Goal: Task Accomplishment & Management: Use online tool/utility

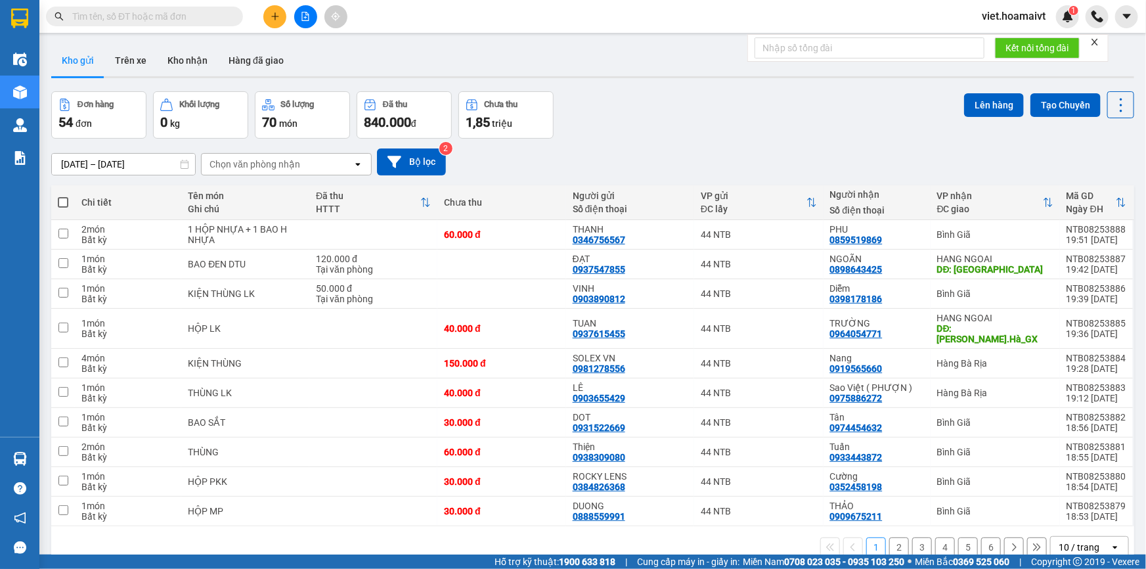
click at [296, 158] on div "Chọn văn phòng nhận" at bounding box center [254, 164] width 91 height 13
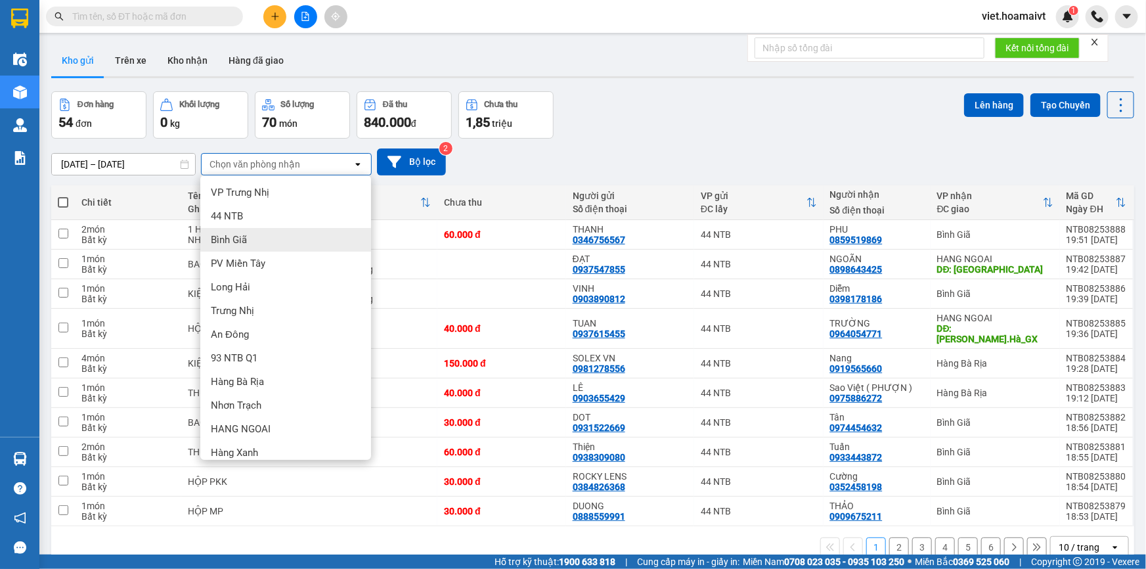
click at [253, 243] on div "Bình Giã" at bounding box center [285, 240] width 171 height 24
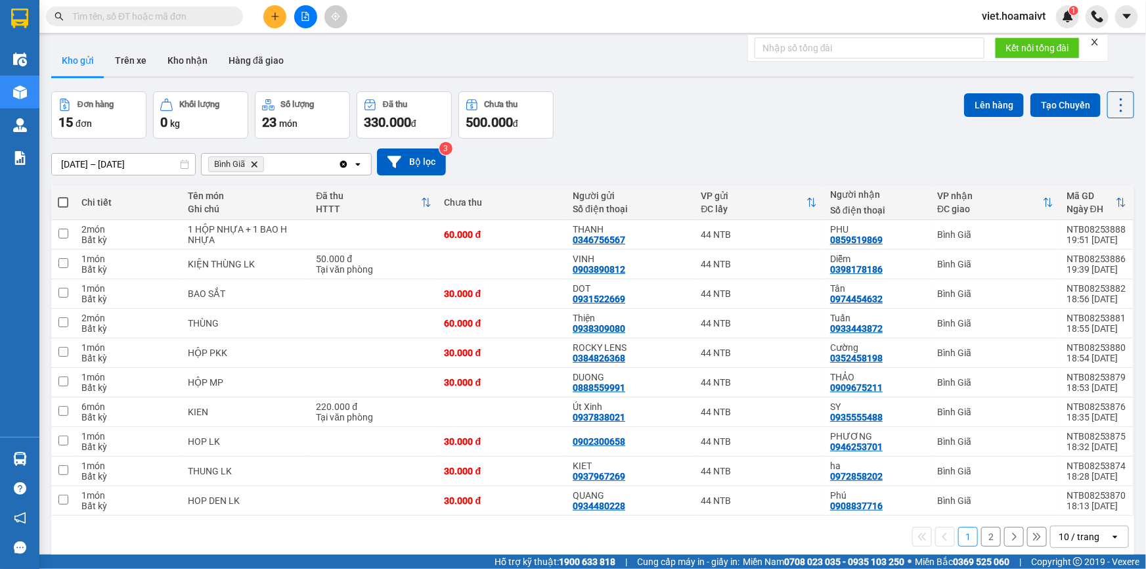
click at [1081, 535] on div "10 / trang" at bounding box center [1078, 536] width 41 height 13
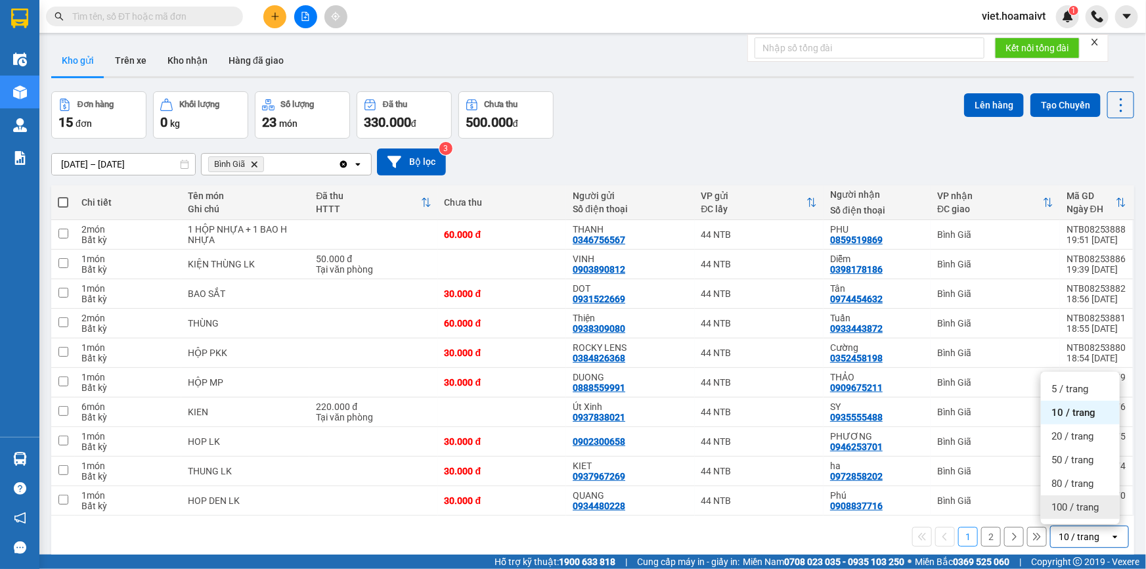
click at [1081, 512] on span "100 / trang" at bounding box center [1074, 506] width 47 height 13
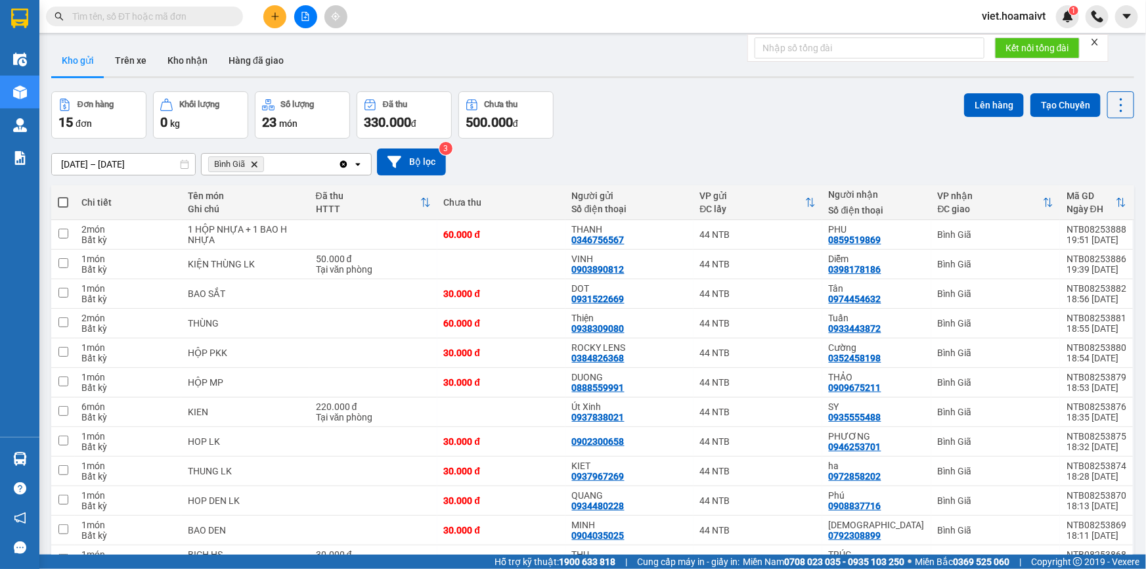
click at [62, 202] on span at bounding box center [63, 202] width 11 height 11
click at [63, 196] on input "checkbox" at bounding box center [63, 196] width 0 height 0
checkbox input "true"
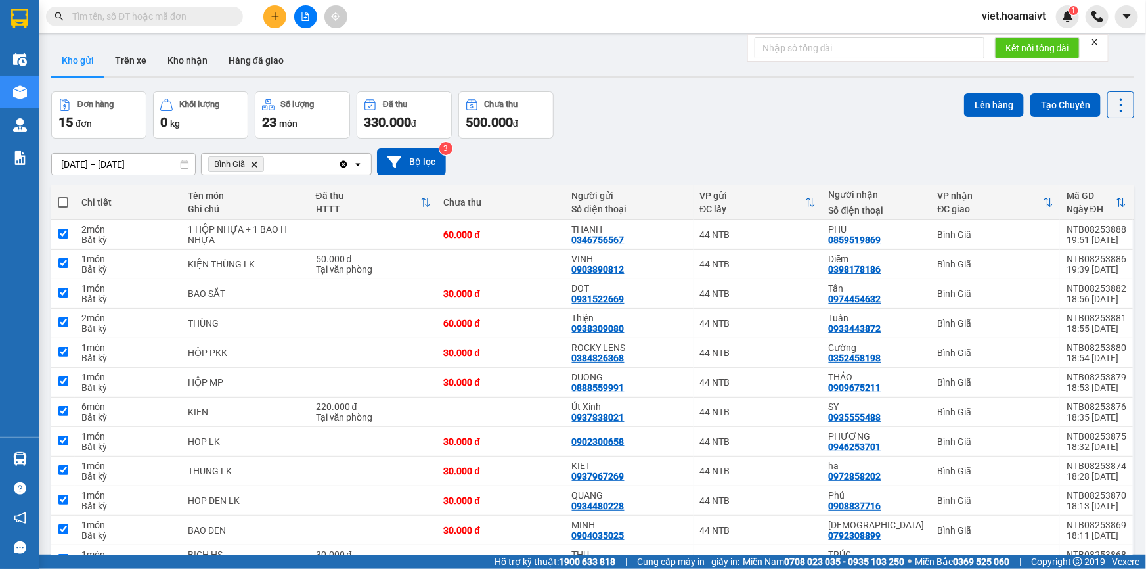
checkbox input "true"
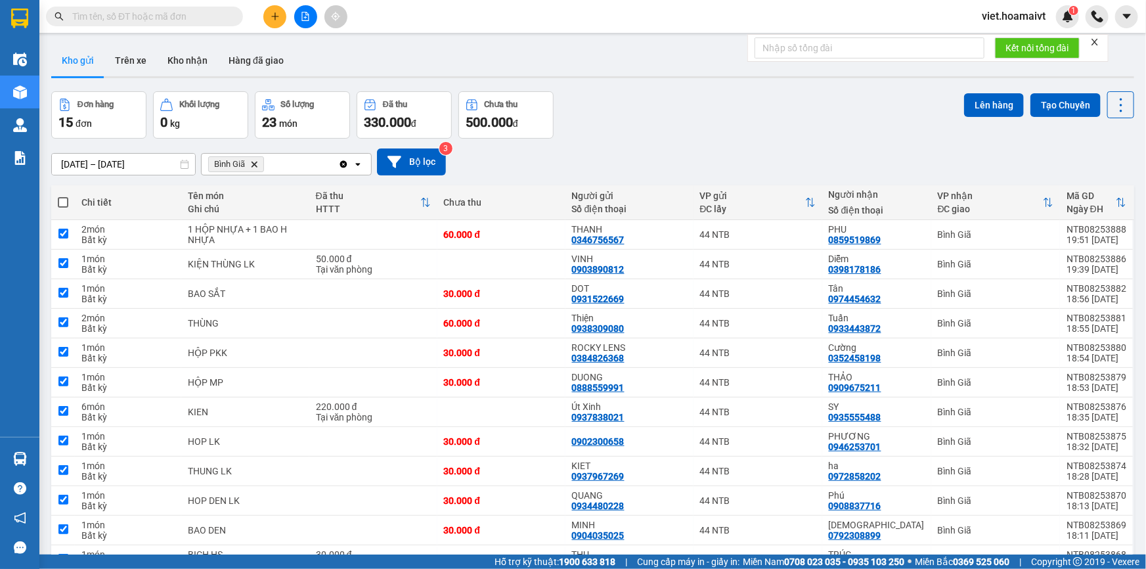
checkbox input "true"
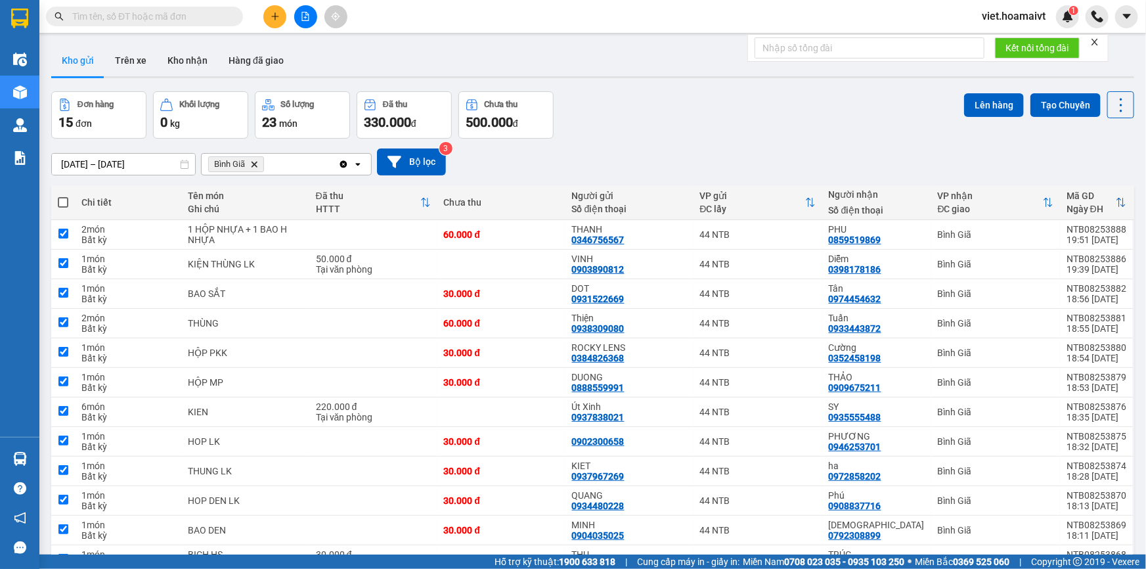
checkbox input "true"
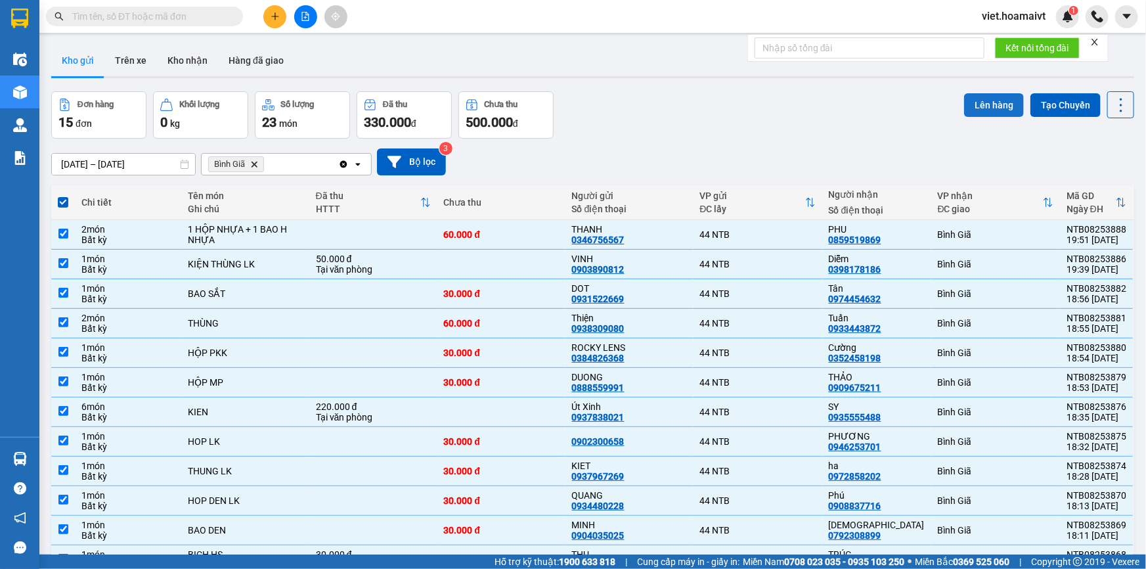
click at [991, 100] on button "Lên hàng" at bounding box center [994, 105] width 60 height 24
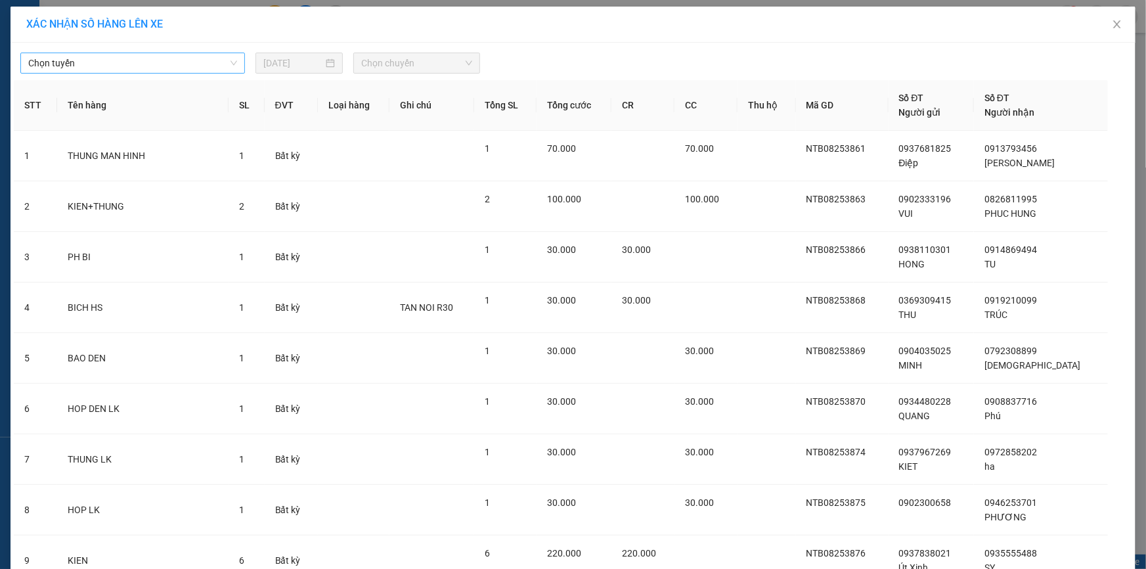
click at [123, 56] on span "Chọn tuyến" at bounding box center [132, 63] width 209 height 20
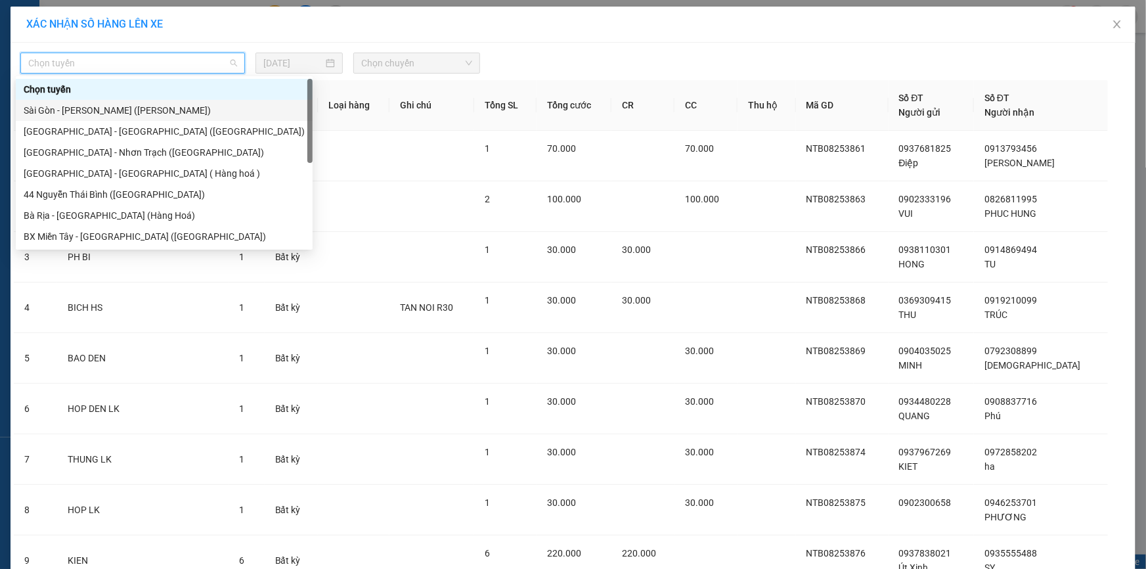
click at [68, 104] on div "Sài Gòn - Vũng Tàu (Hàng Hoá)" at bounding box center [164, 110] width 281 height 14
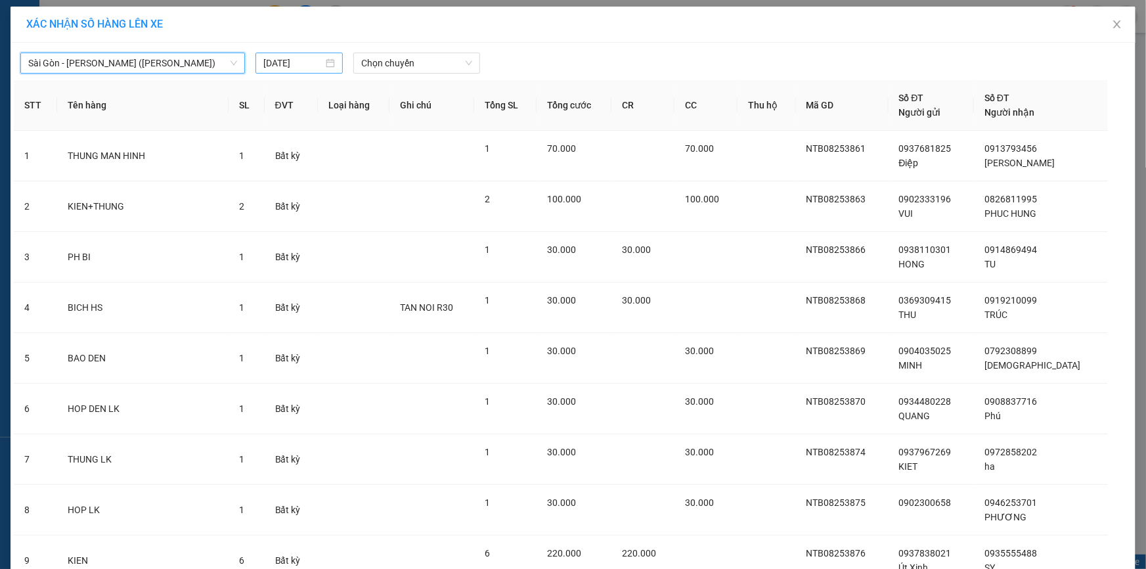
click at [263, 60] on input "13/08/2025" at bounding box center [293, 63] width 60 height 14
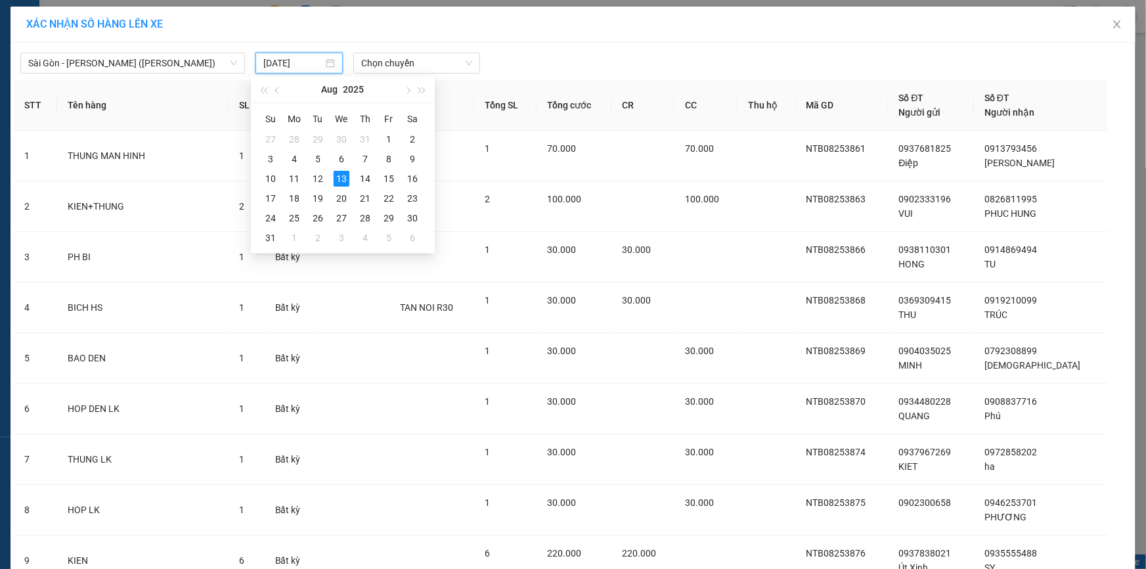
click at [530, 39] on div "XÁC NHẬN SỐ HÀNG LÊN XE" at bounding box center [573, 25] width 1125 height 36
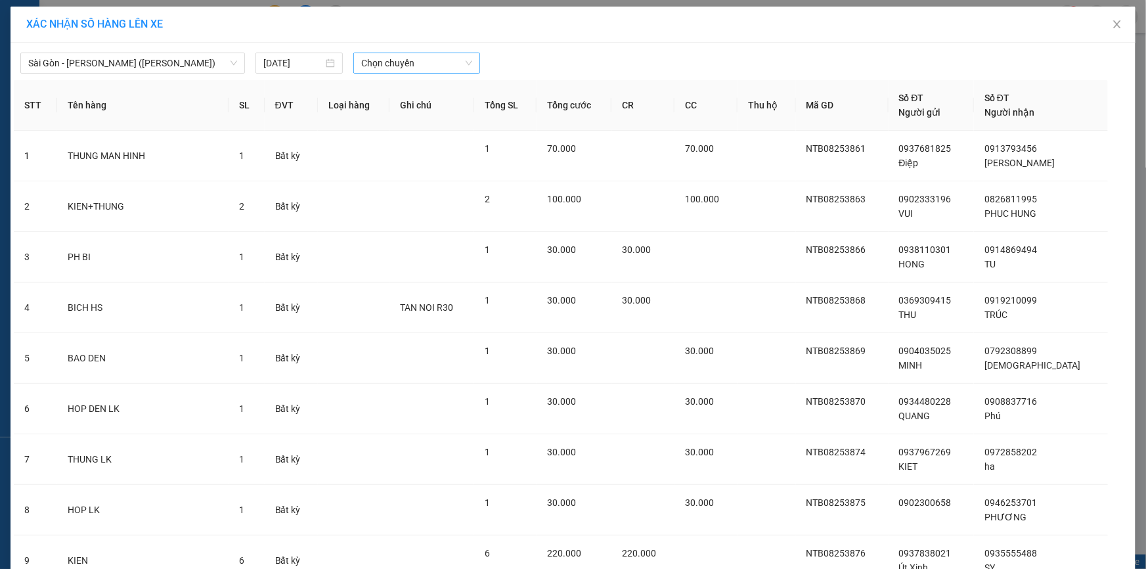
click at [419, 62] on span "Chọn chuyến" at bounding box center [416, 63] width 111 height 20
type input "05"
click at [394, 110] on div "Thêm chuyến " 05:00 "" at bounding box center [419, 111] width 140 height 22
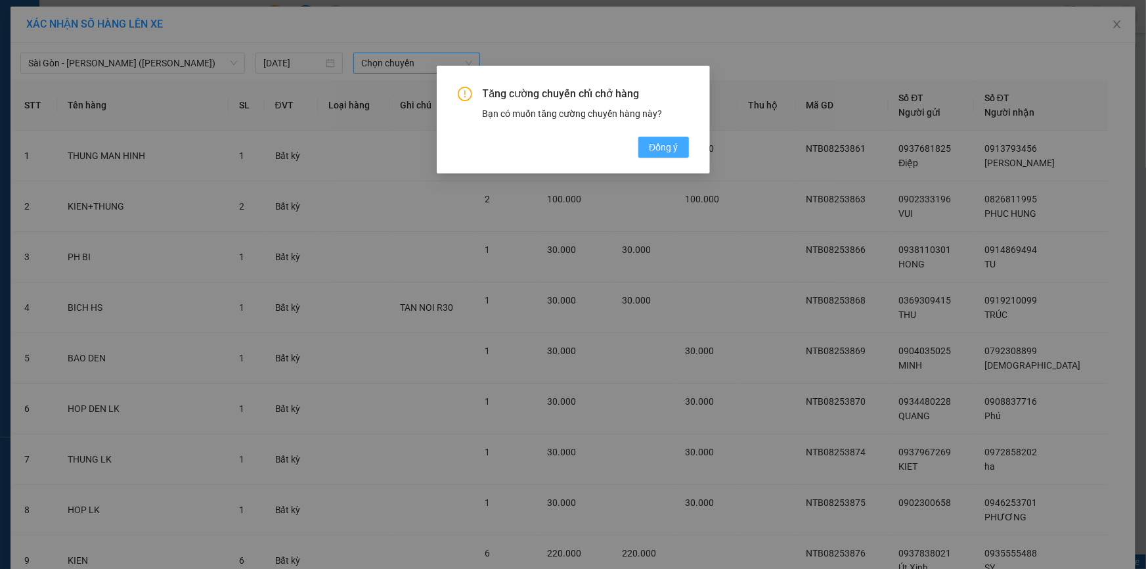
click at [665, 146] on span "Đồng ý" at bounding box center [663, 147] width 29 height 14
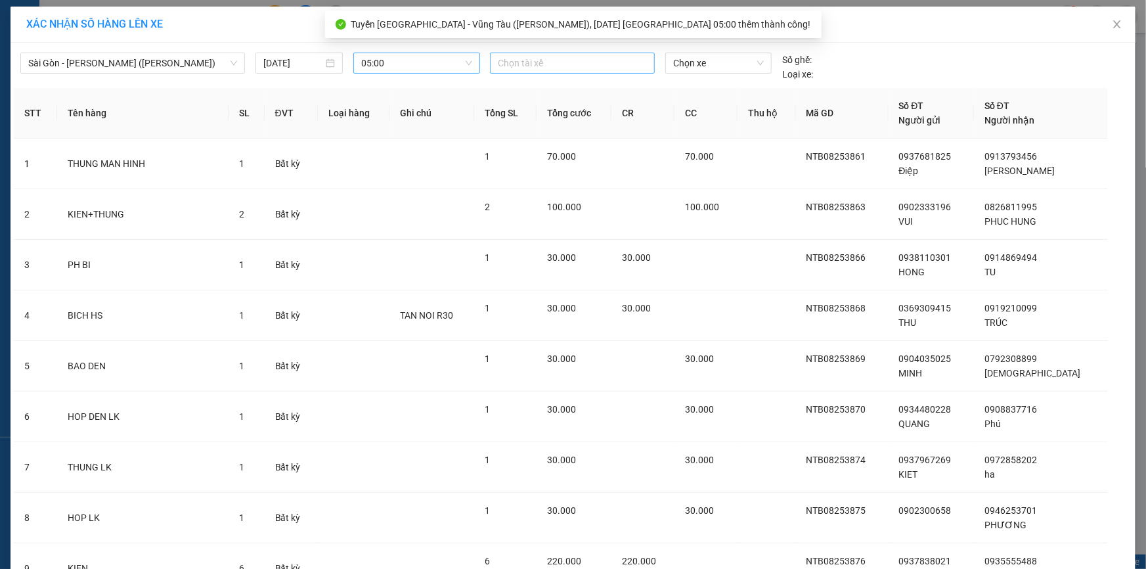
click at [558, 64] on div at bounding box center [572, 63] width 158 height 16
type input "ket"
click at [532, 90] on div "KẾT" at bounding box center [584, 89] width 181 height 14
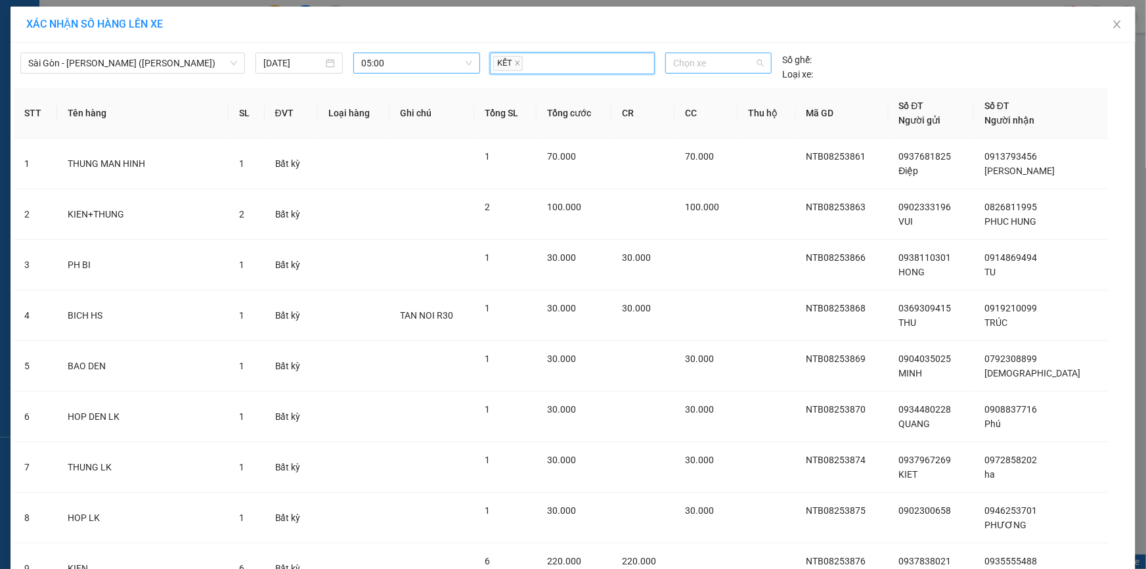
click at [676, 59] on span "Chọn xe" at bounding box center [718, 63] width 91 height 20
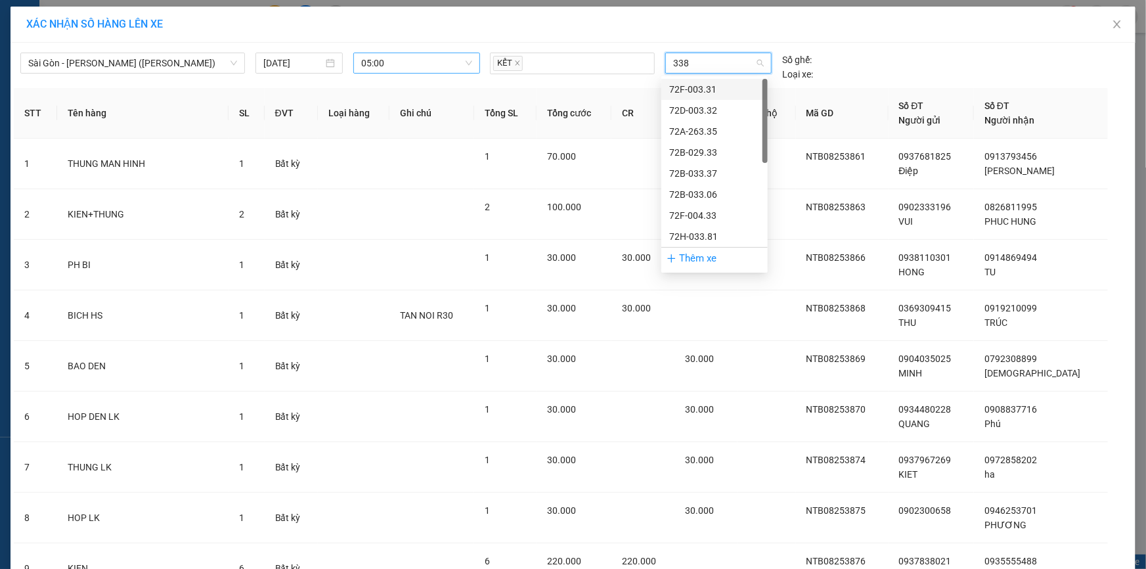
type input "3380"
click at [708, 91] on div "72H-033.80" at bounding box center [714, 89] width 91 height 14
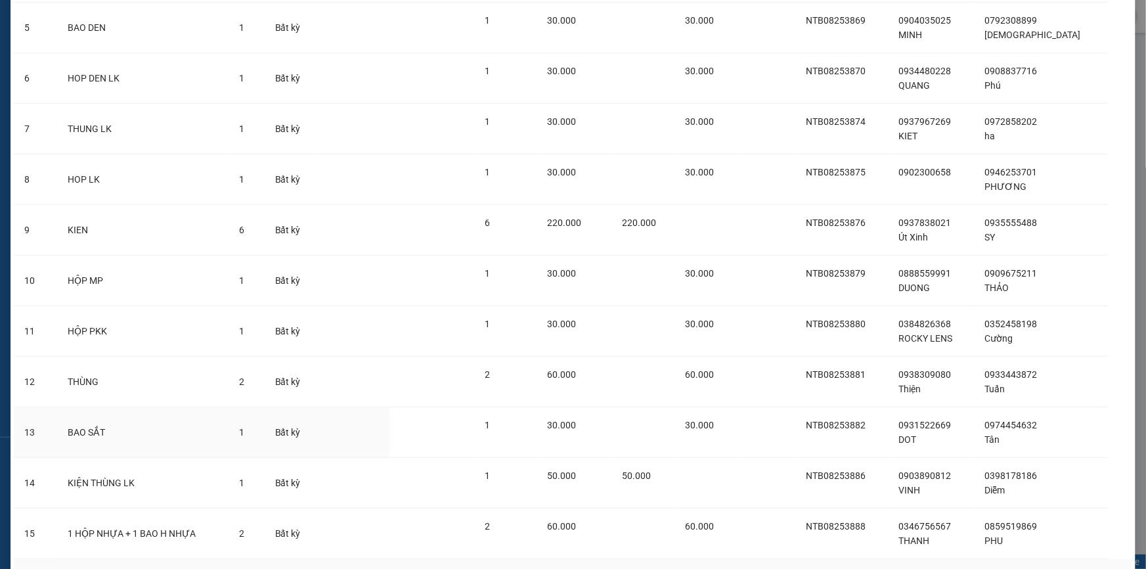
scroll to position [415, 0]
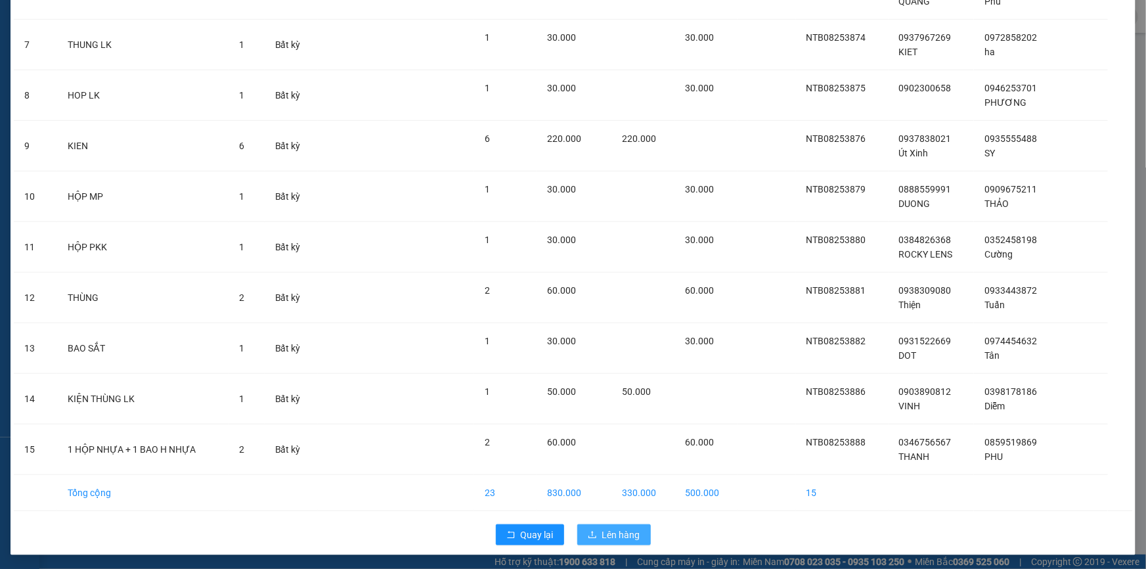
click at [612, 536] on span "Lên hàng" at bounding box center [621, 534] width 38 height 14
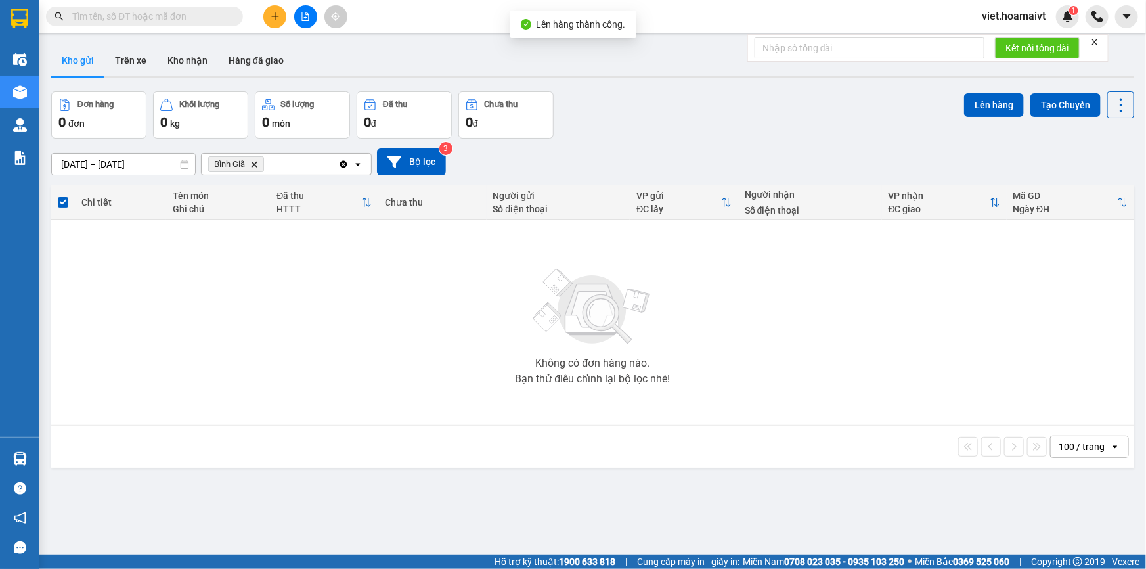
click at [256, 164] on icon "Delete" at bounding box center [254, 164] width 8 height 8
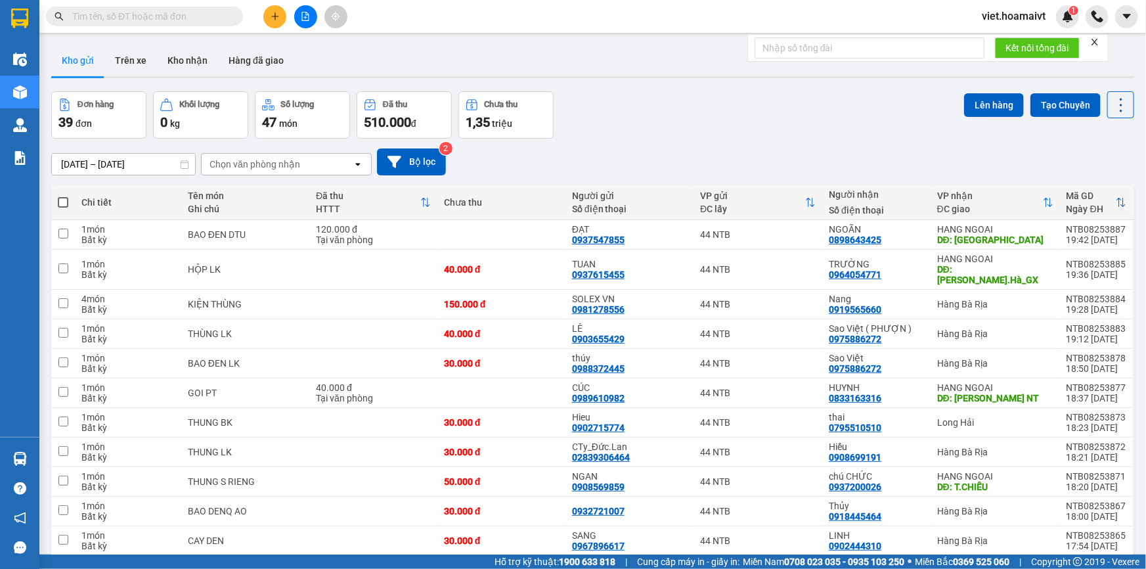
click at [277, 161] on div "Chọn văn phòng nhận" at bounding box center [254, 164] width 91 height 13
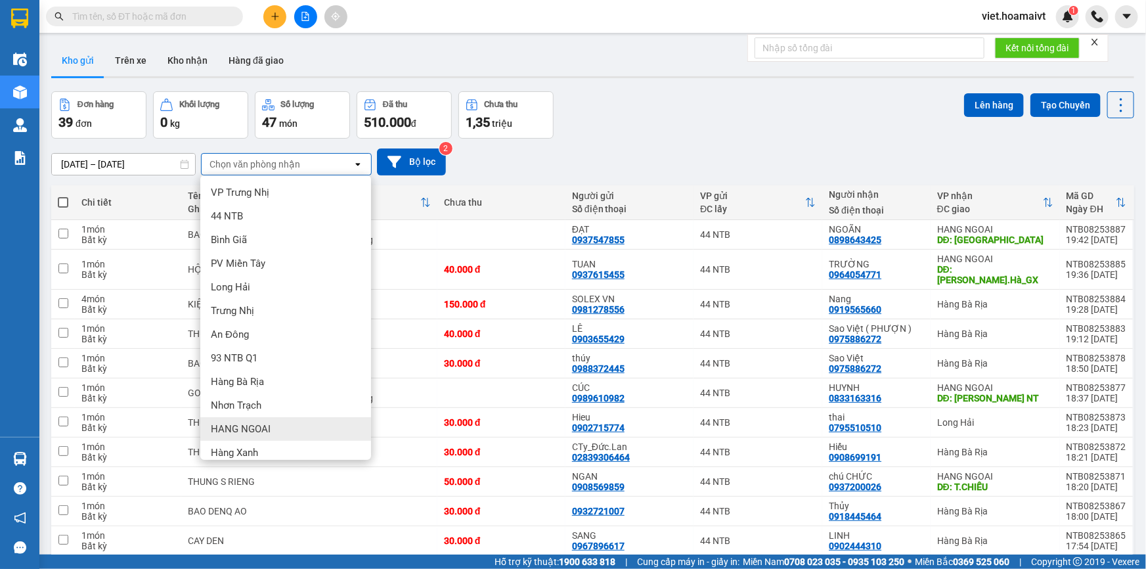
click at [302, 425] on div "HANG NGOAI" at bounding box center [285, 429] width 171 height 24
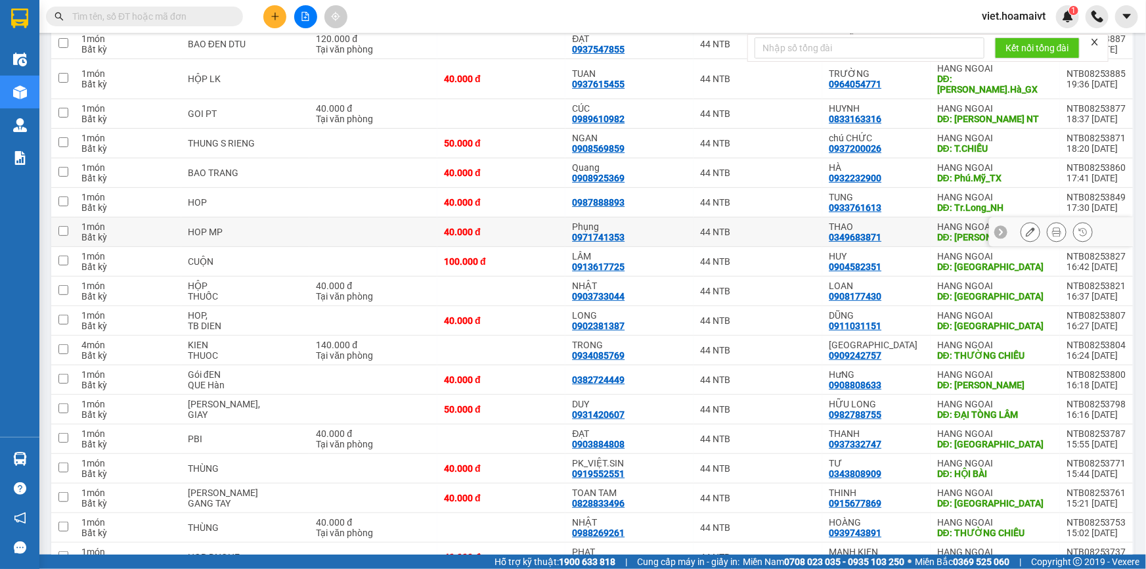
scroll to position [238, 0]
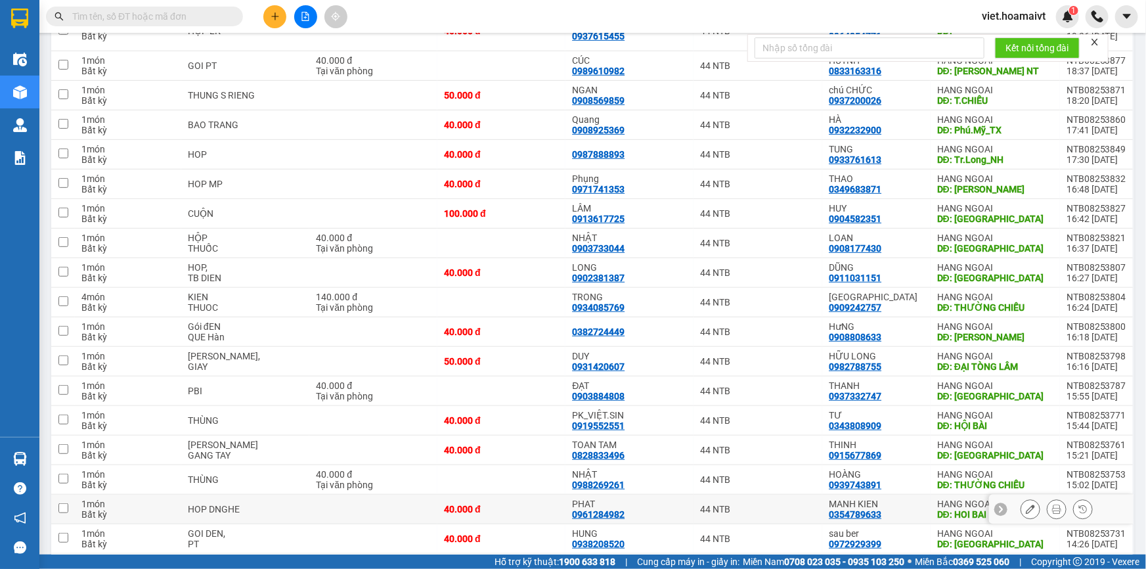
click at [805, 504] on div "44 NTB" at bounding box center [758, 509] width 116 height 11
checkbox input "true"
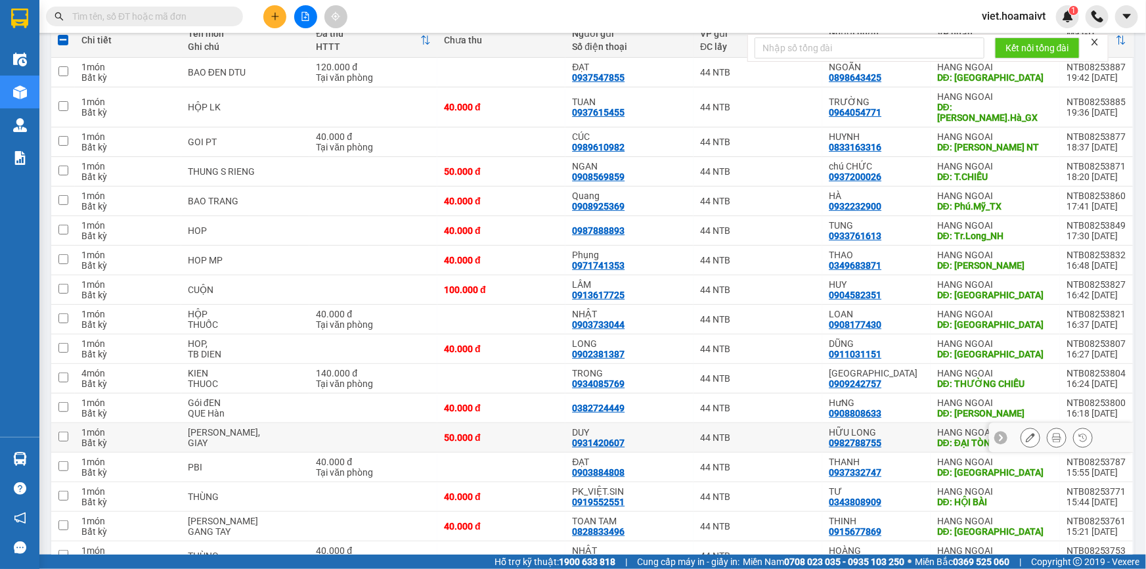
scroll to position [0, 0]
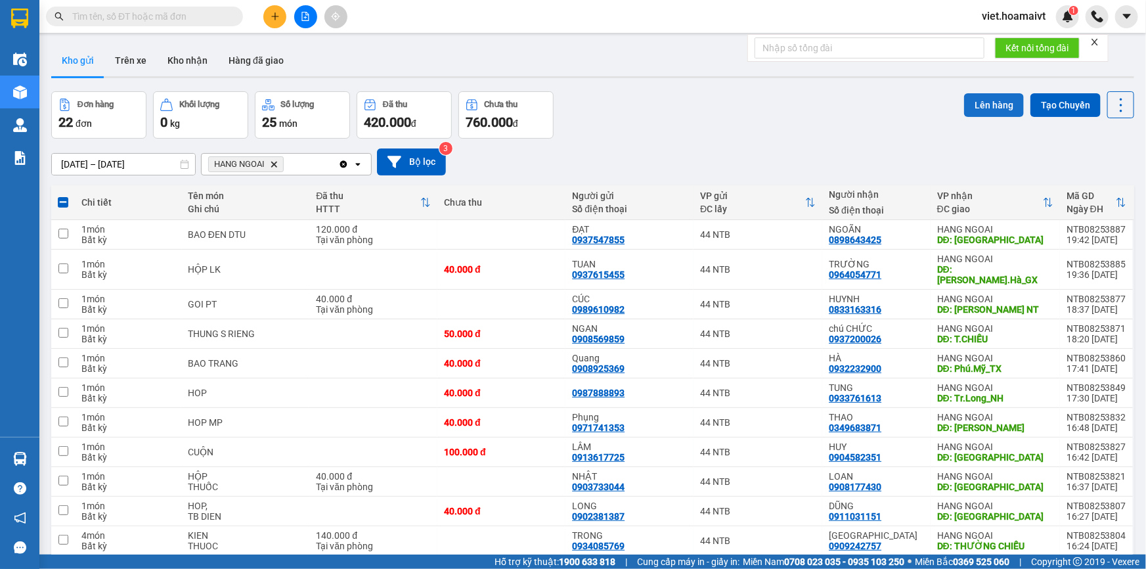
click at [982, 102] on button "Lên hàng" at bounding box center [994, 105] width 60 height 24
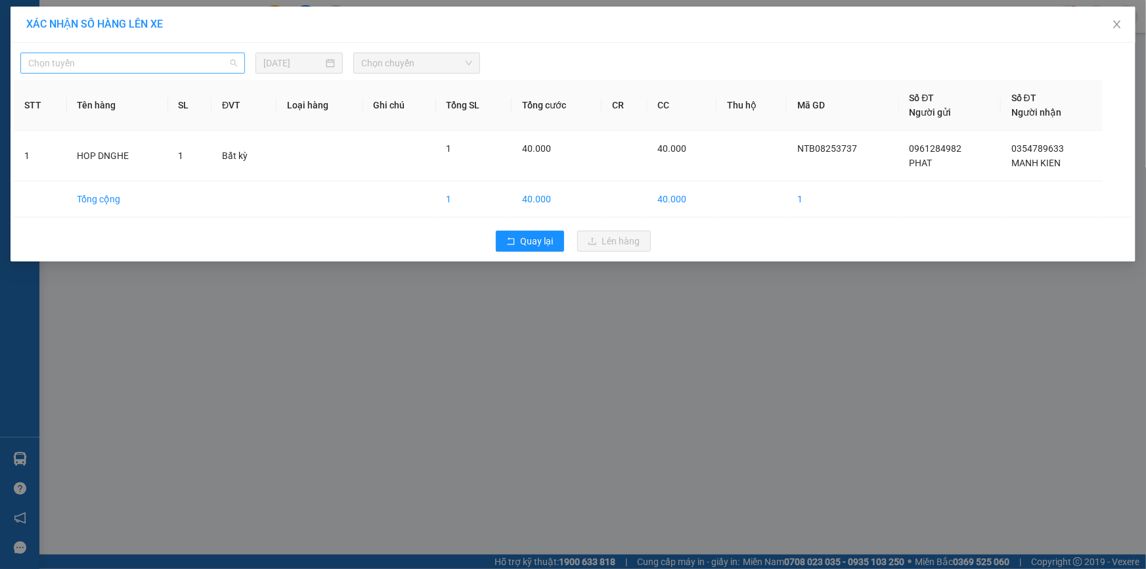
click at [130, 62] on span "Chọn tuyến" at bounding box center [132, 63] width 209 height 20
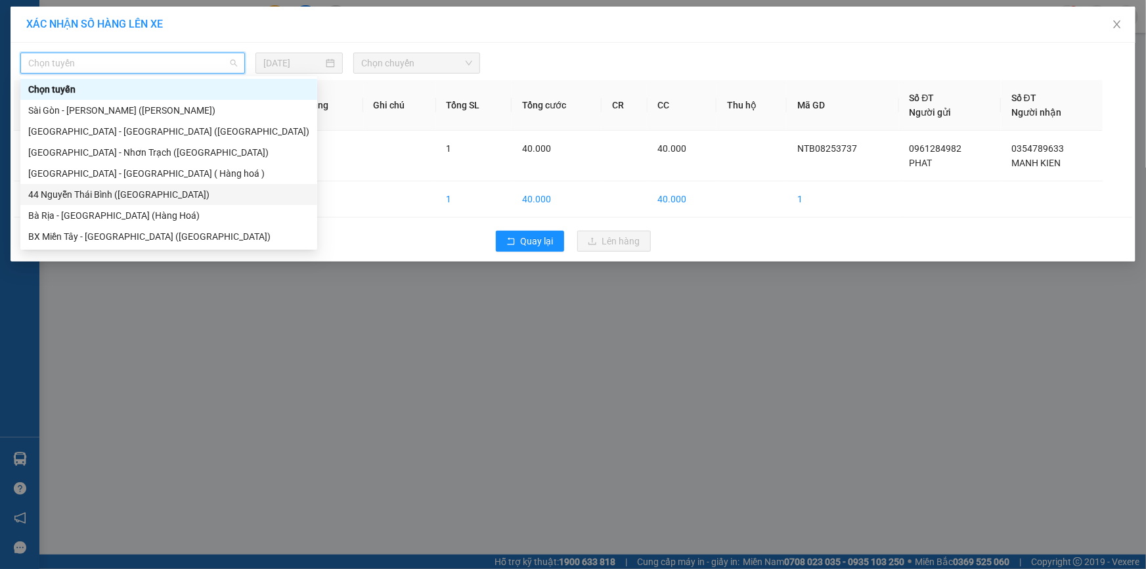
click at [98, 190] on div "44 Nguyễn Thái Bình (Hàng Ngoài)" at bounding box center [168, 194] width 281 height 14
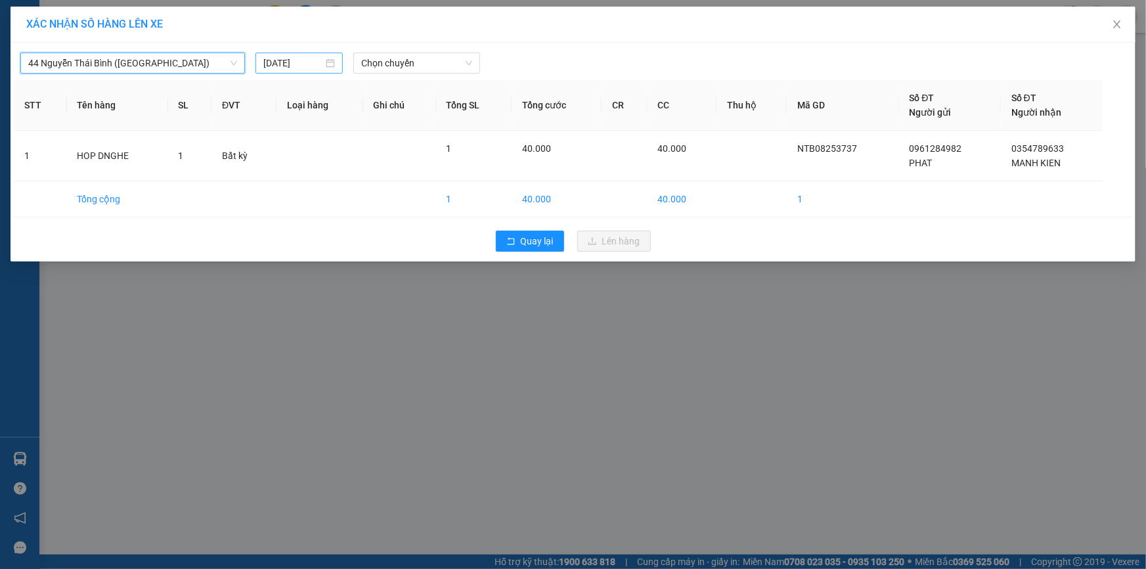
click at [282, 60] on input "12/08/2025" at bounding box center [293, 63] width 60 height 14
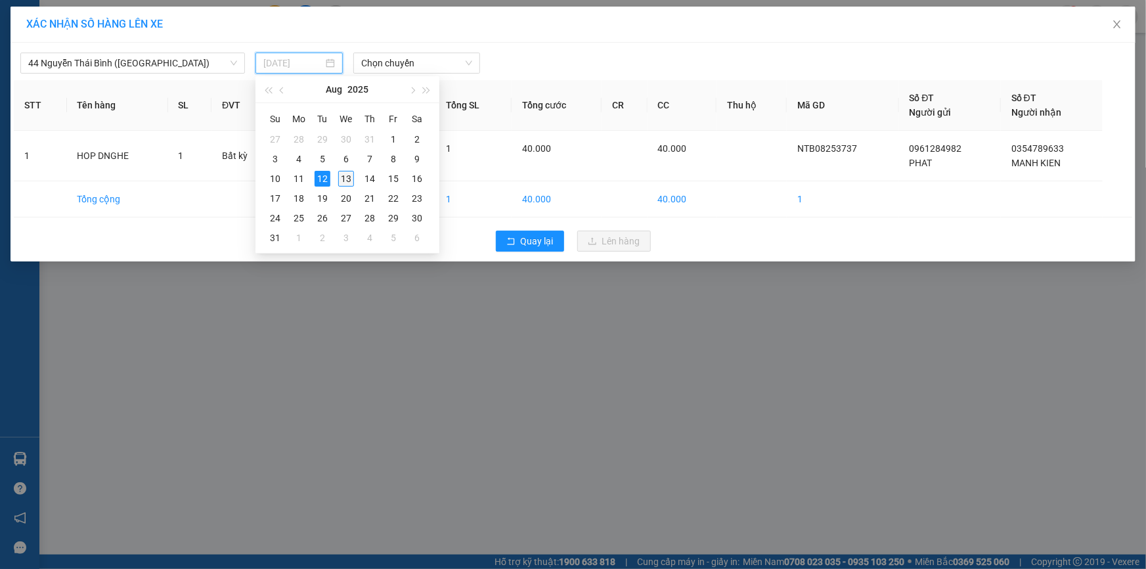
click at [347, 173] on div "13" at bounding box center [346, 179] width 16 height 16
type input "13/08/2025"
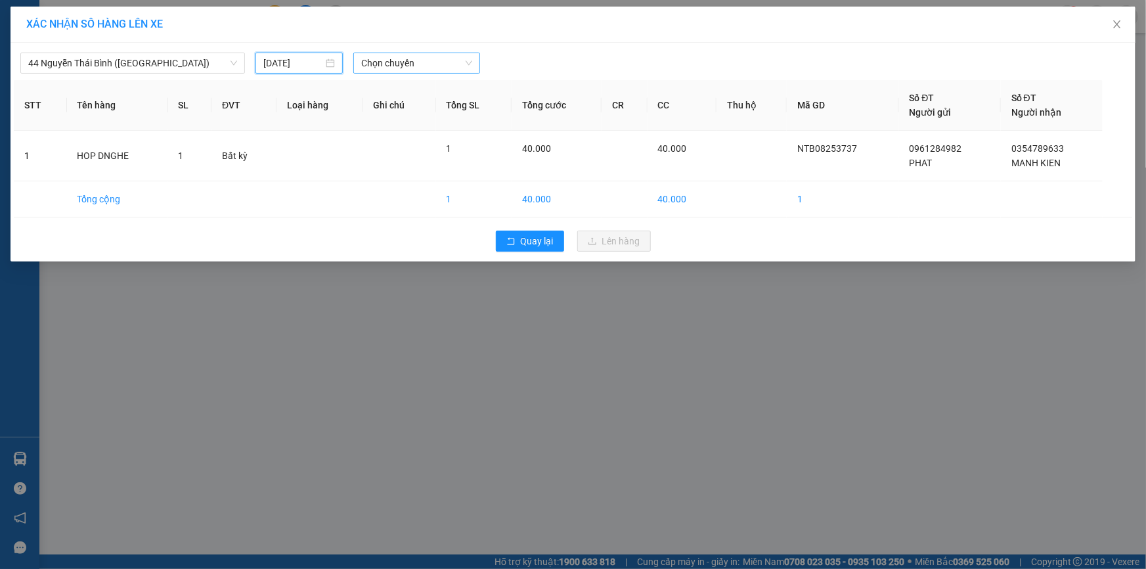
click at [399, 57] on span "Chọn chuyến" at bounding box center [416, 63] width 111 height 20
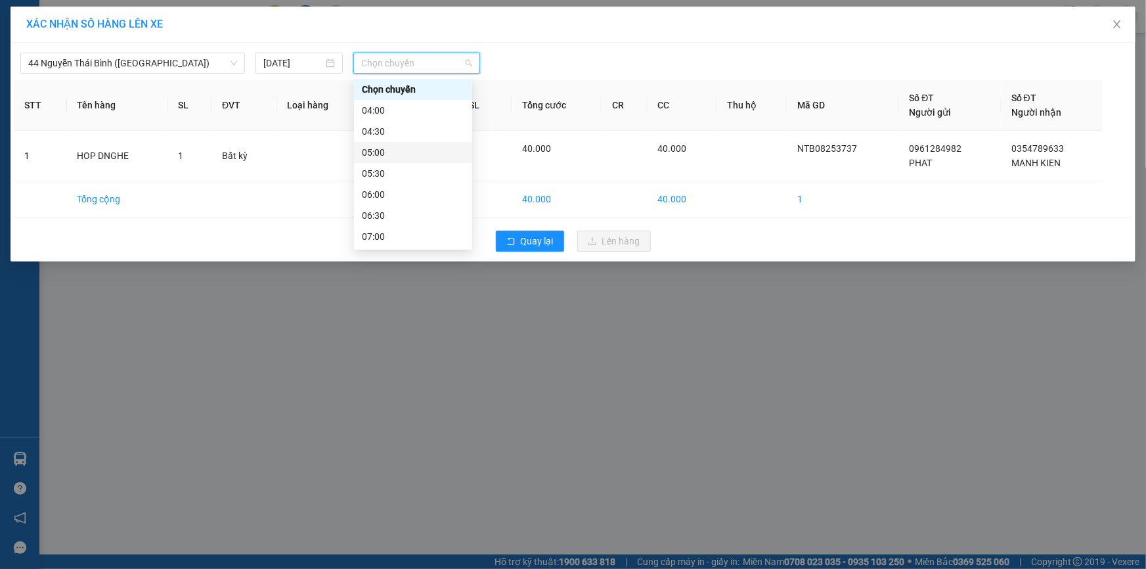
click at [391, 154] on div "05:00" at bounding box center [413, 152] width 102 height 14
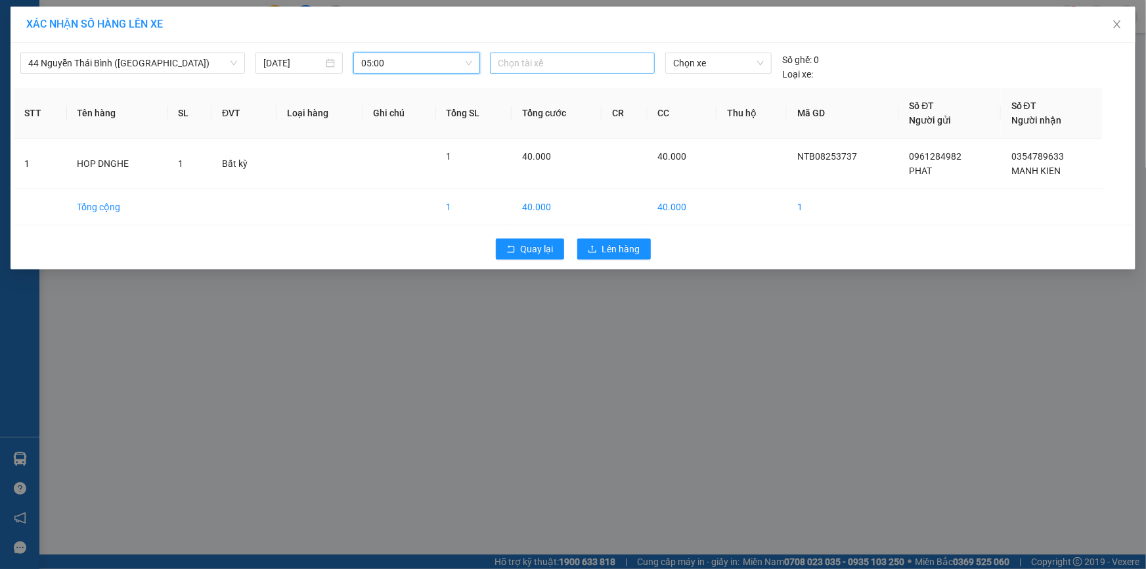
click at [518, 66] on div at bounding box center [572, 63] width 158 height 16
type input "ket"
click at [515, 89] on div "KẾT" at bounding box center [588, 89] width 181 height 14
click at [689, 58] on span "Chọn xe" at bounding box center [718, 63] width 91 height 20
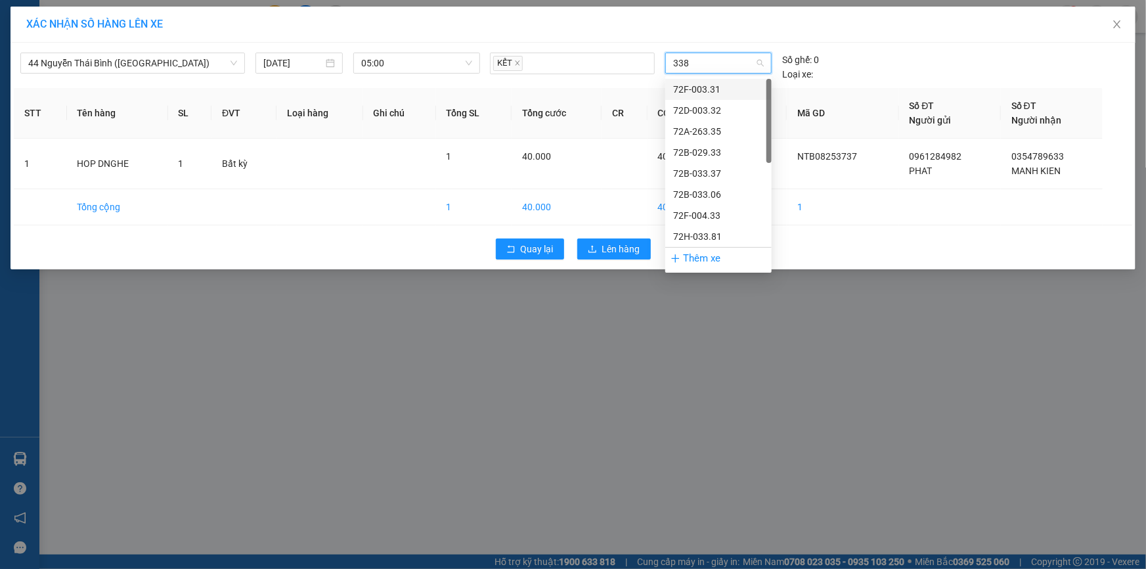
type input "3380"
click at [710, 90] on div "72H-033.80" at bounding box center [718, 89] width 91 height 14
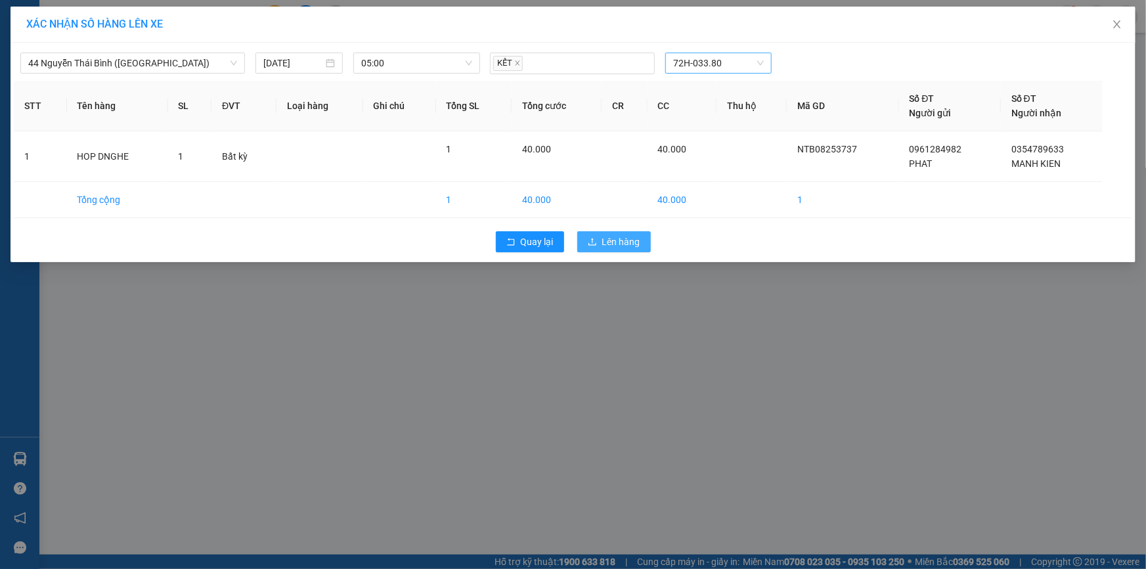
click at [627, 241] on span "Lên hàng" at bounding box center [621, 241] width 38 height 14
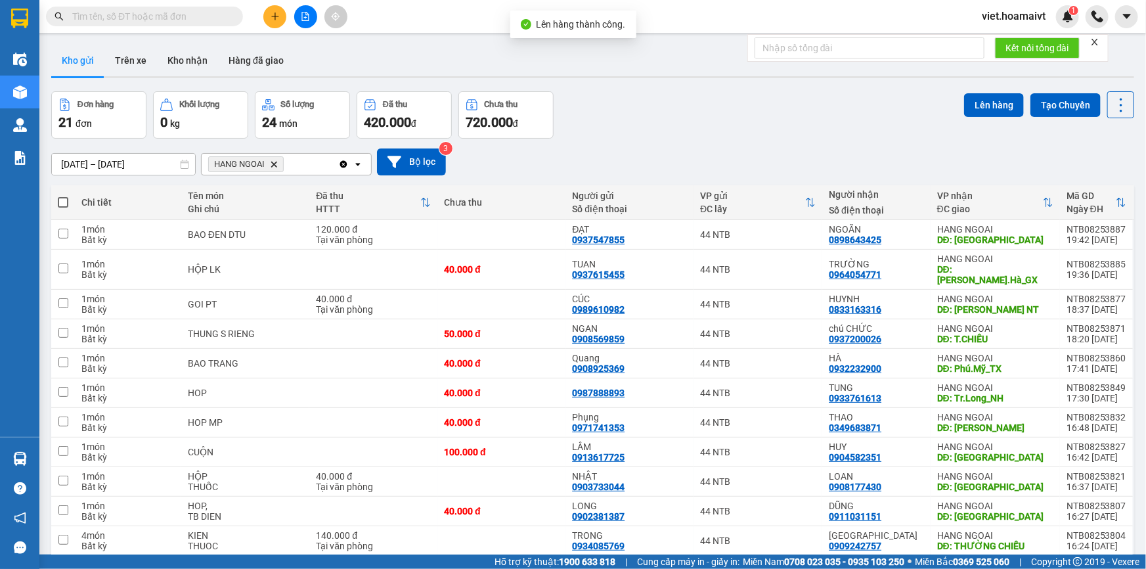
click at [278, 163] on span "HANG NGOAI Delete" at bounding box center [246, 164] width 76 height 16
click at [272, 165] on icon "Delete" at bounding box center [274, 164] width 8 height 8
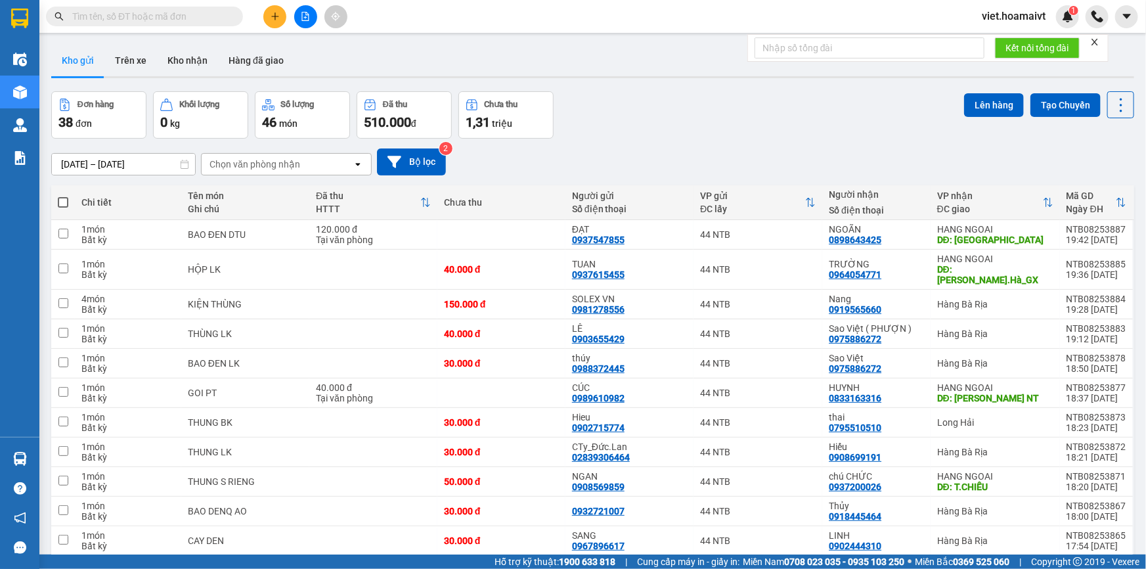
click at [261, 159] on div "Chọn văn phòng nhận" at bounding box center [254, 164] width 91 height 13
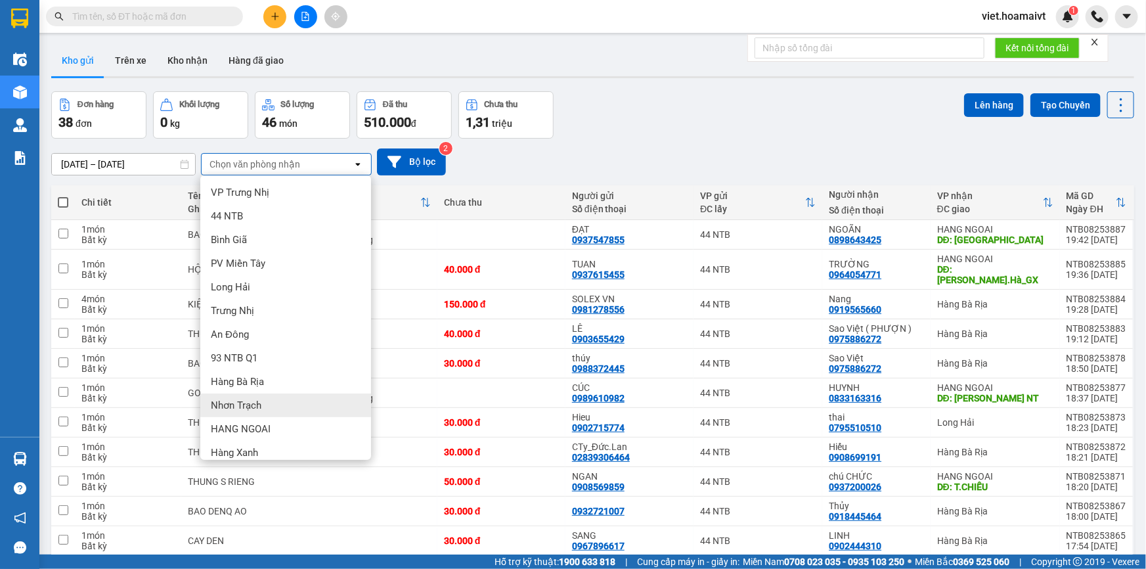
click at [270, 402] on div "Nhơn Trạch" at bounding box center [285, 405] width 171 height 24
